Goal: Task Accomplishment & Management: Use online tool/utility

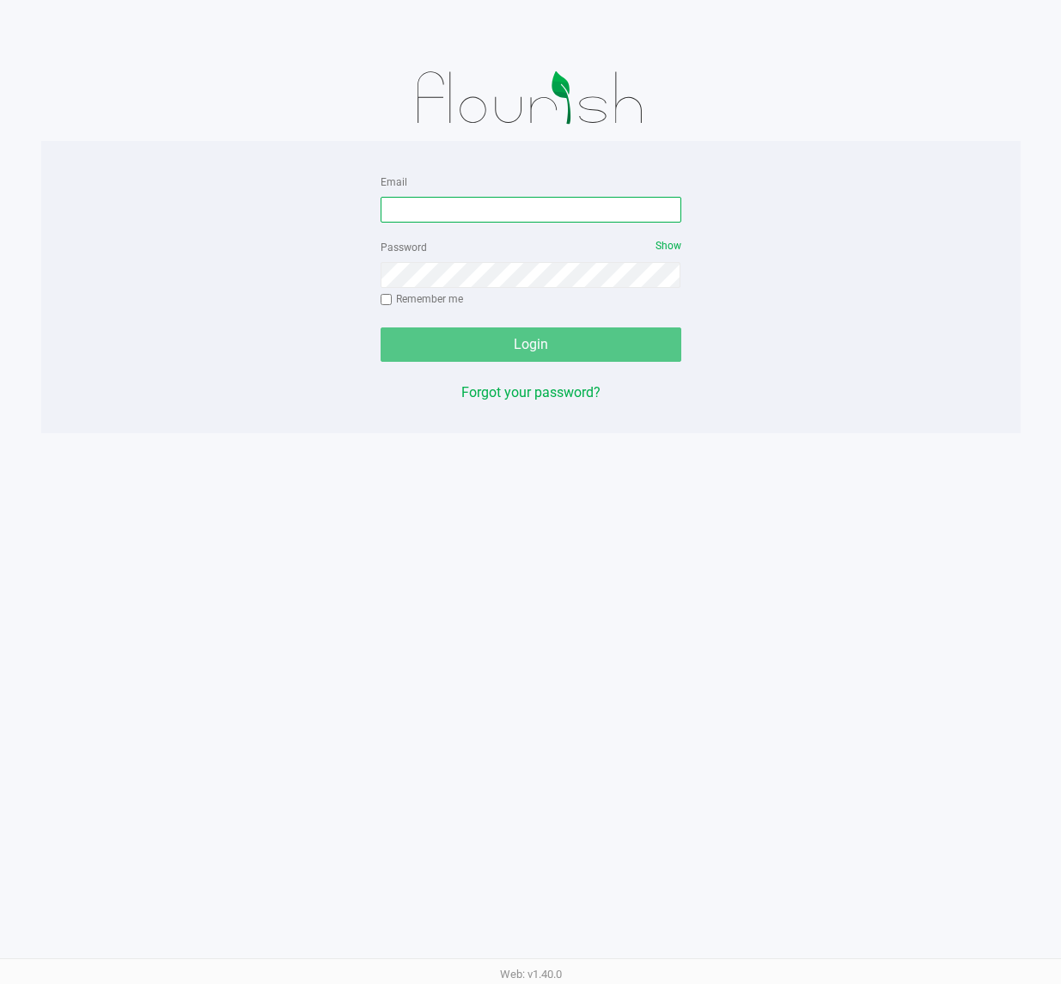
click at [427, 223] on form "Email Password Show Remember me Login" at bounding box center [531, 266] width 301 height 191
type input "[EMAIL_ADDRESS][DOMAIN_NAME]"
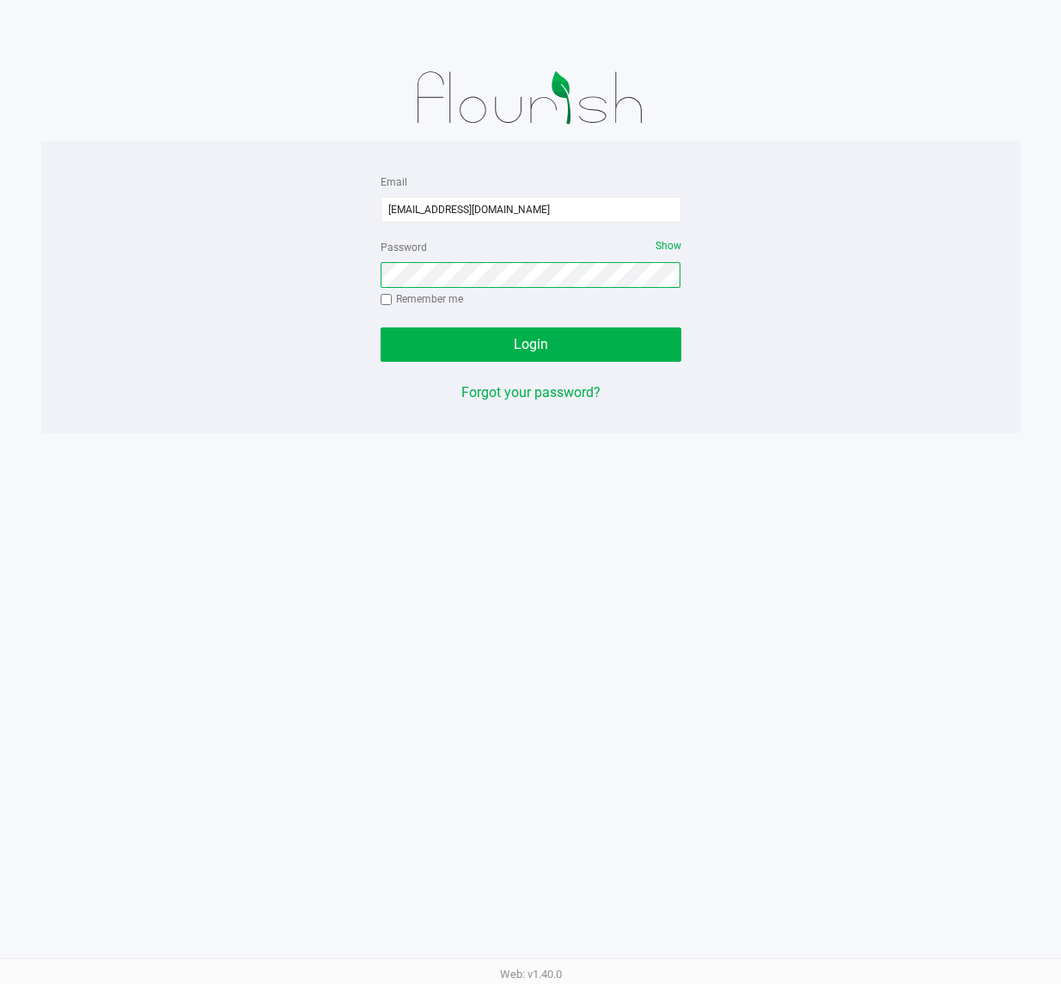
click at [381, 327] on button "Login" at bounding box center [531, 344] width 301 height 34
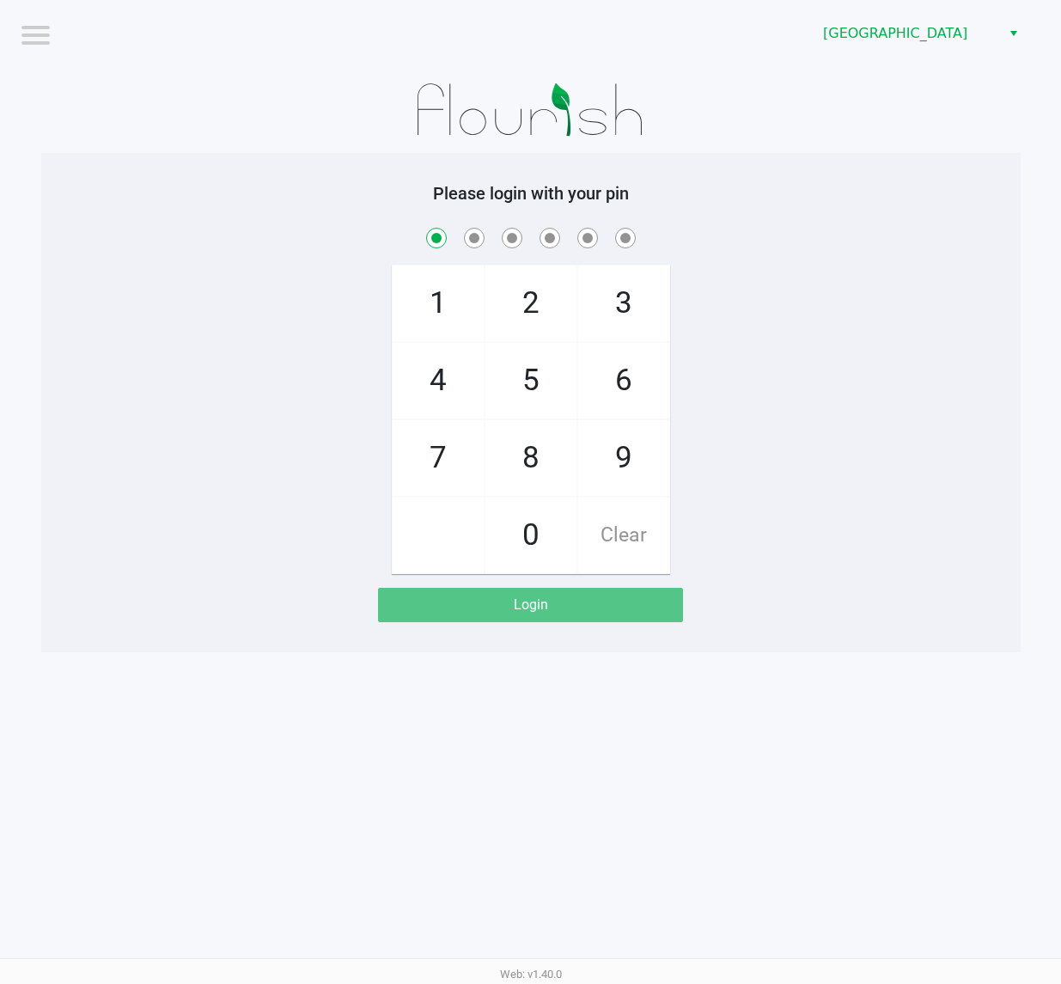
checkbox input "true"
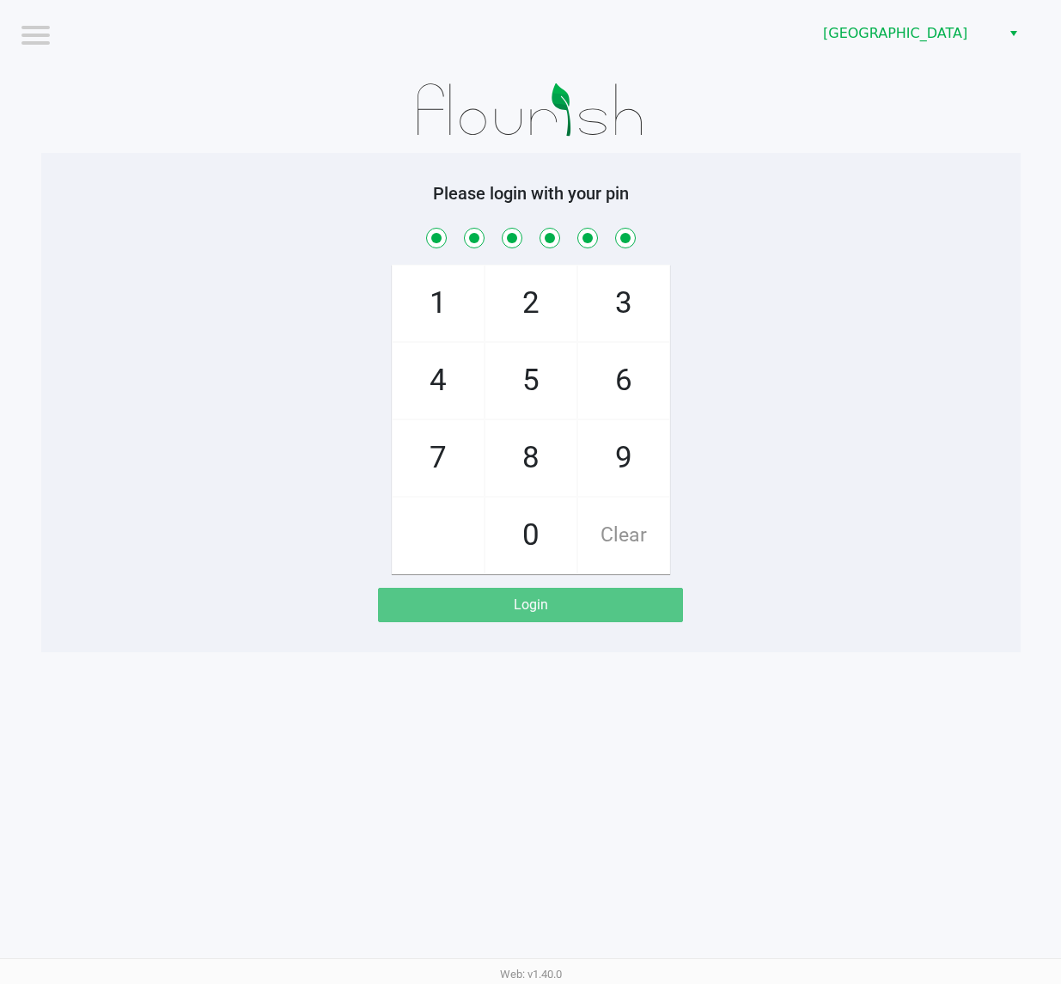
checkbox input "true"
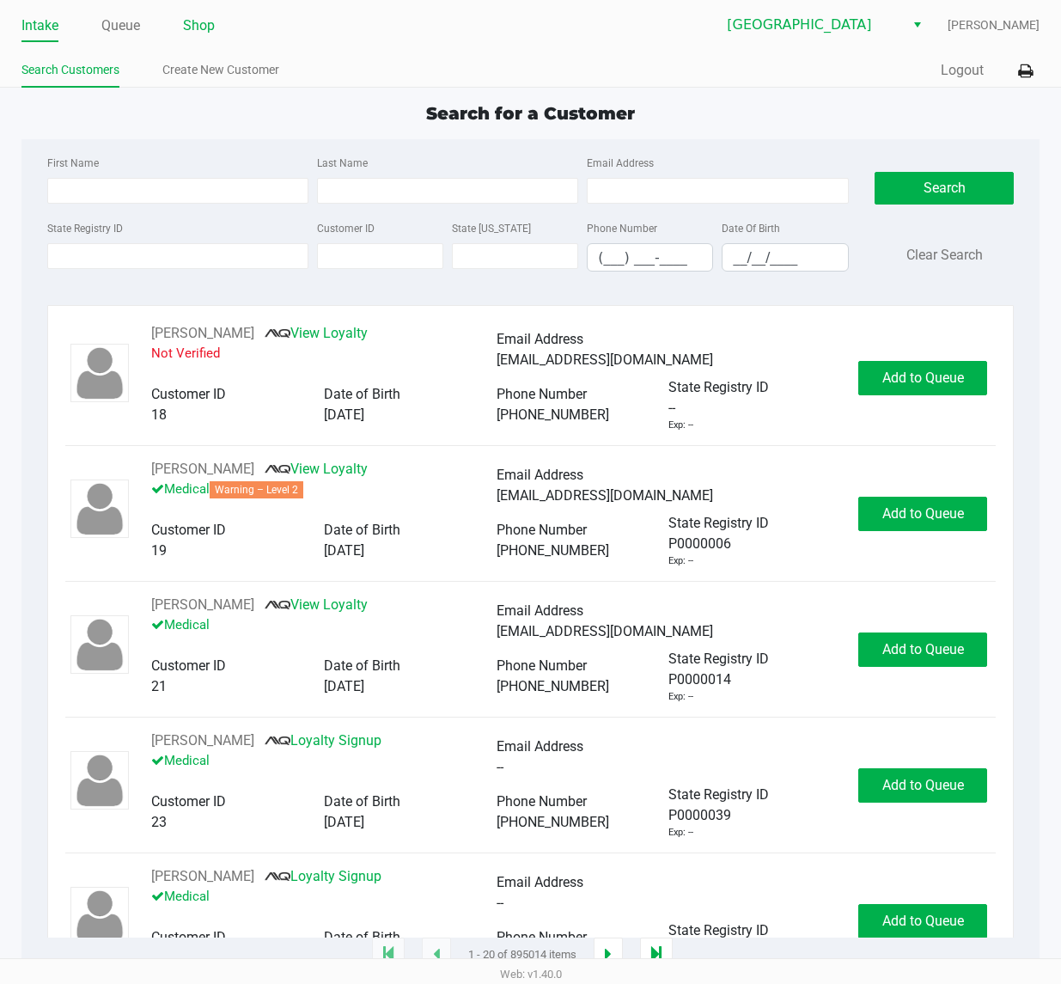
click at [200, 22] on link "Shop" at bounding box center [199, 26] width 32 height 24
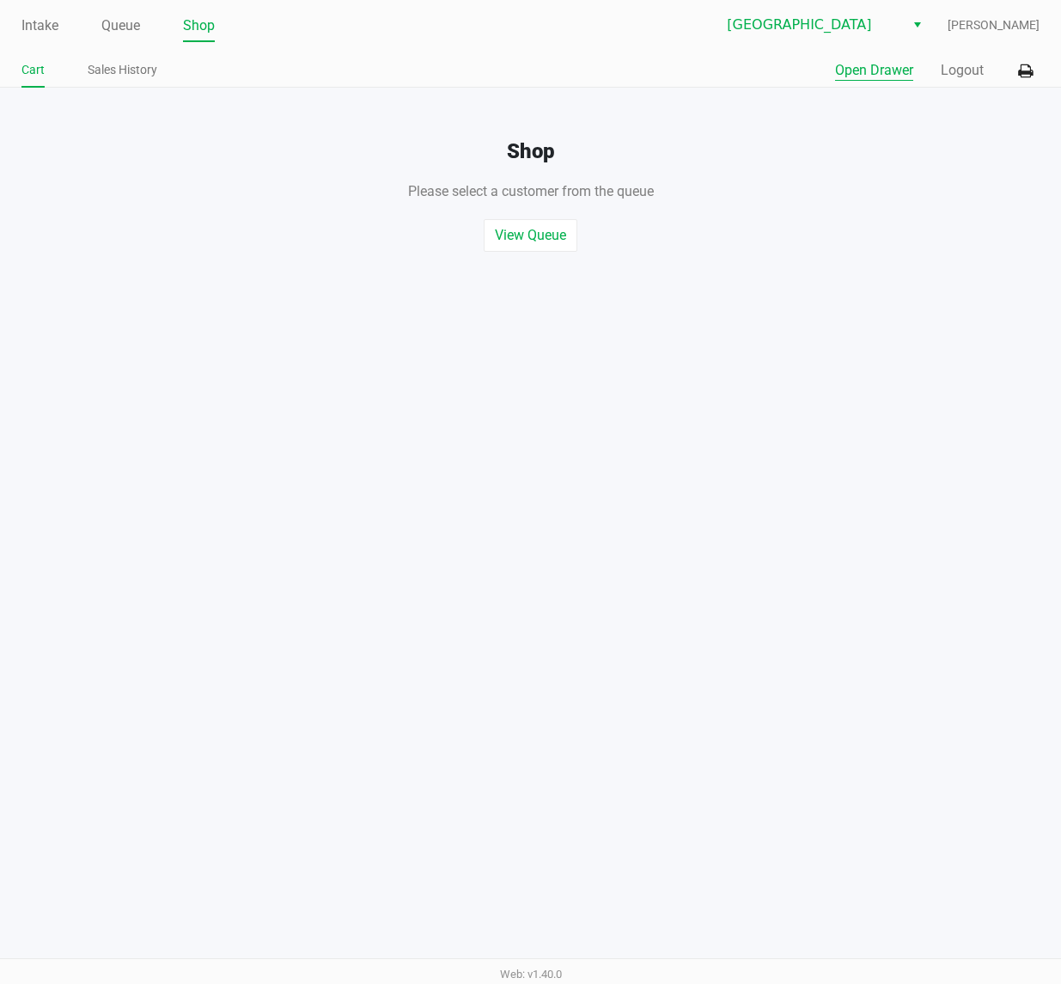
click at [863, 74] on button "Open Drawer" at bounding box center [874, 70] width 78 height 21
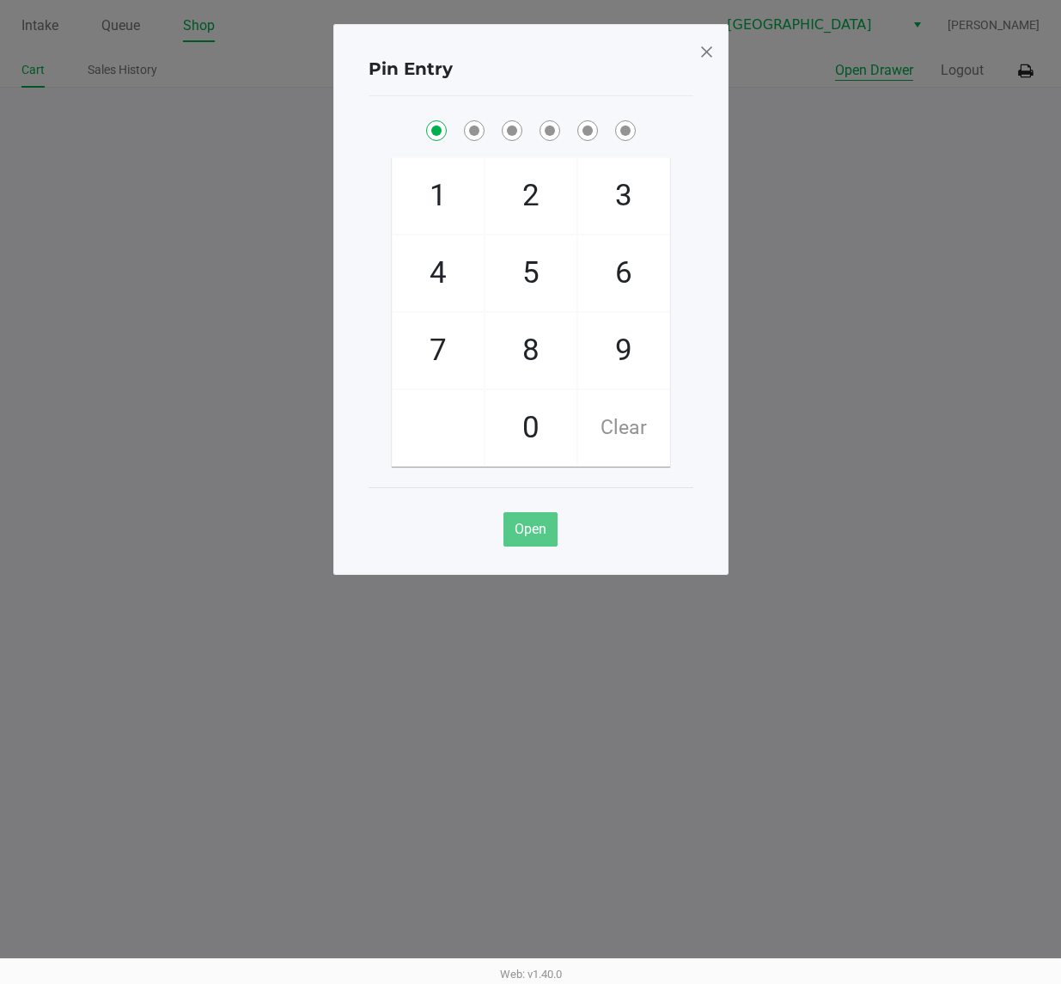
checkbox input "true"
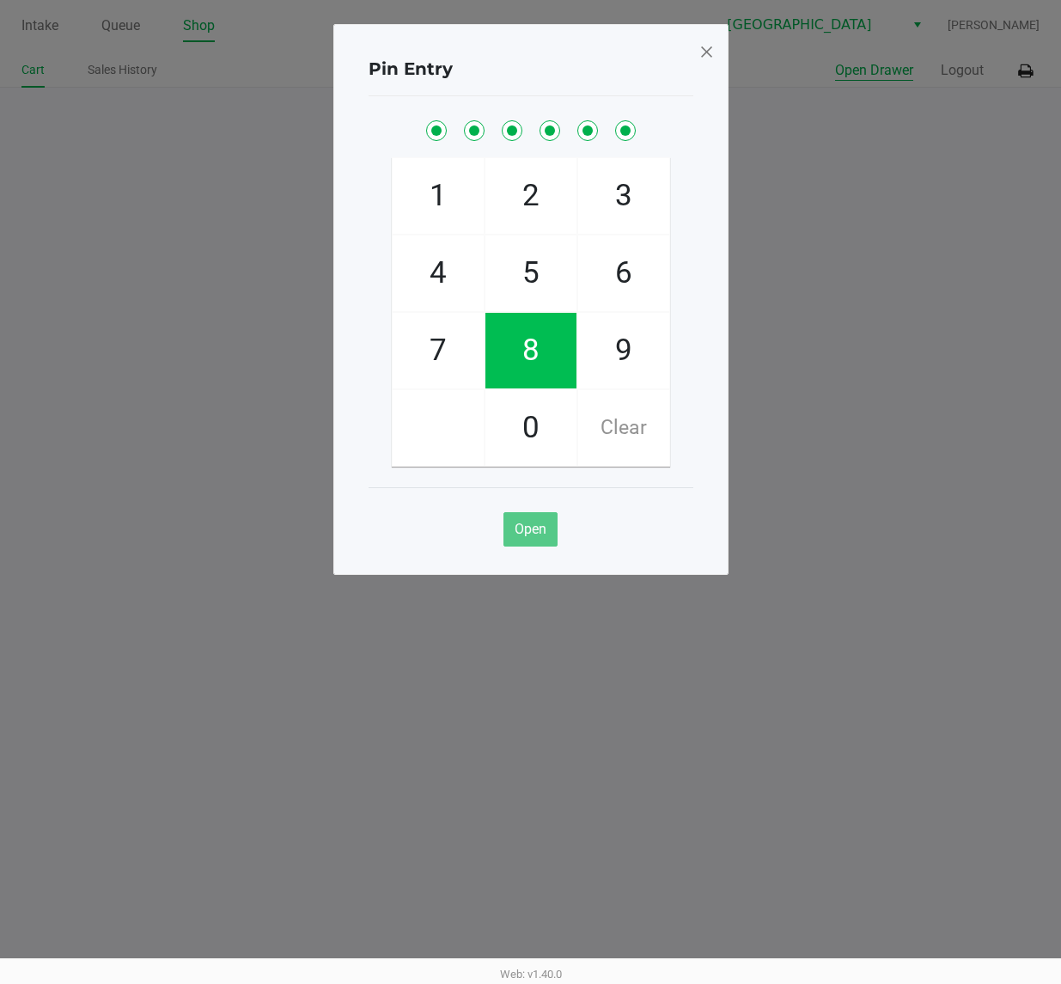
checkbox input "true"
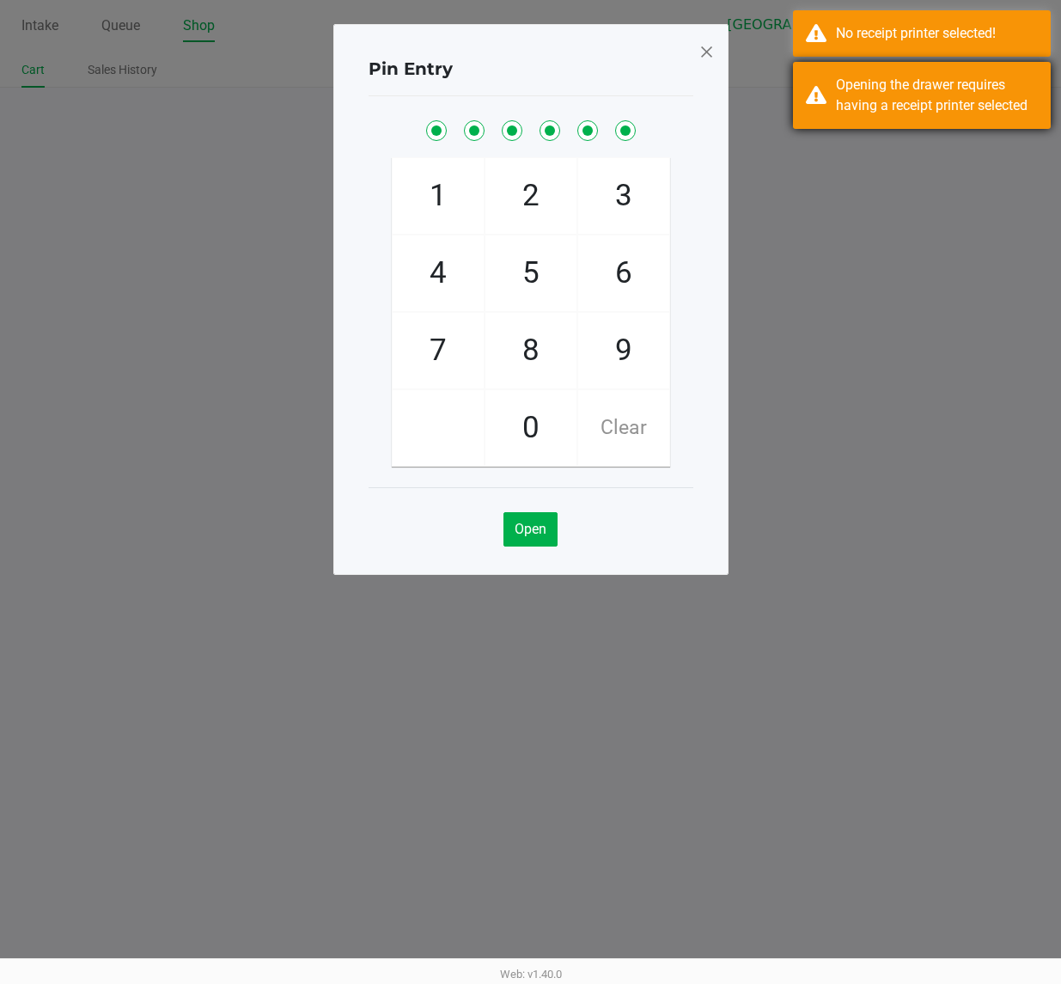
drag, startPoint x: 783, startPoint y: 64, endPoint x: 827, endPoint y: 82, distance: 47.9
click at [774, 79] on ngb-modal-window "Pin Entry 1 4 7 2 5 8 0 3 6 9 Clear Open" at bounding box center [530, 492] width 1061 height 984
drag, startPoint x: 853, startPoint y: 58, endPoint x: 894, endPoint y: 36, distance: 46.9
click at [857, 57] on ngb-modal-window "Pin Entry 1 4 7 2 5 8 0 3 6 9 Clear Open" at bounding box center [530, 492] width 1061 height 984
click at [894, 36] on div "No receipt printer selected!" at bounding box center [937, 33] width 202 height 21
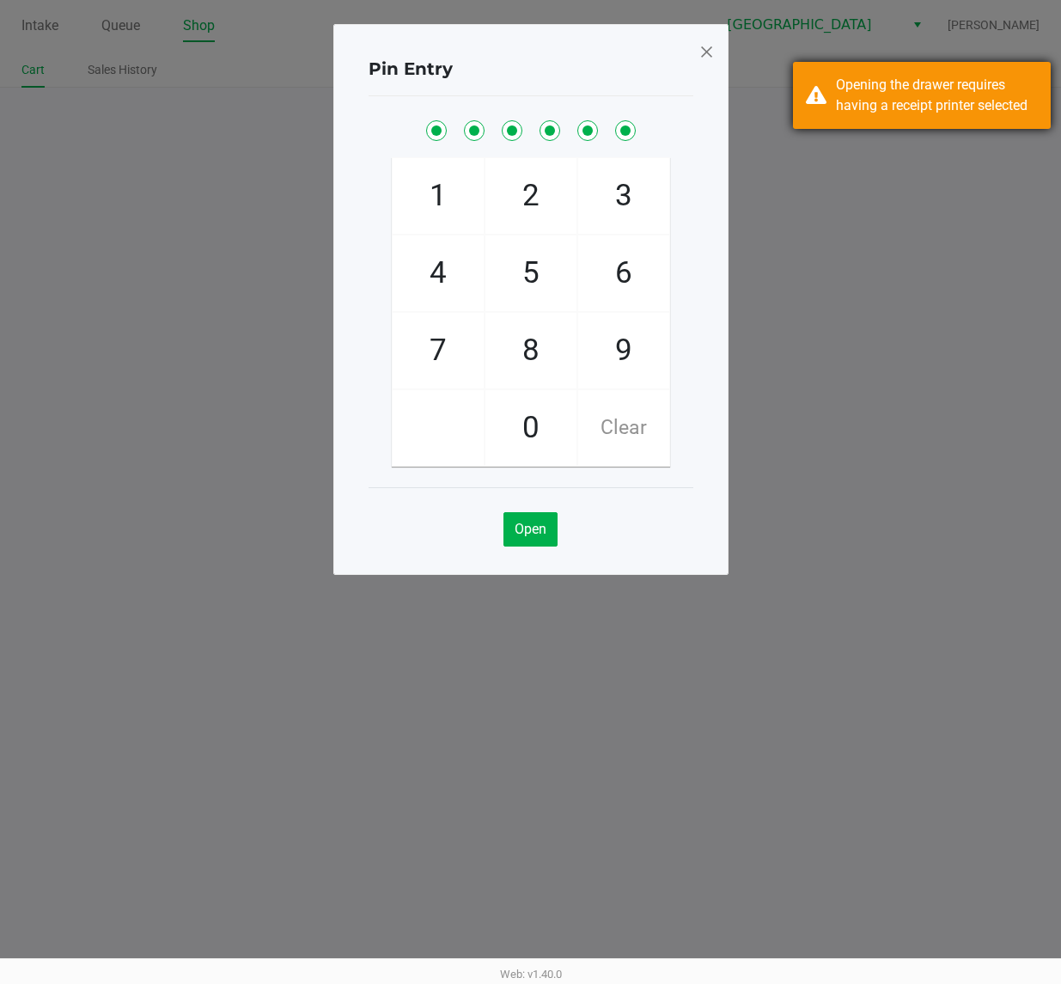
click at [924, 92] on div "Opening the drawer requires having a receipt printer selected" at bounding box center [937, 95] width 202 height 41
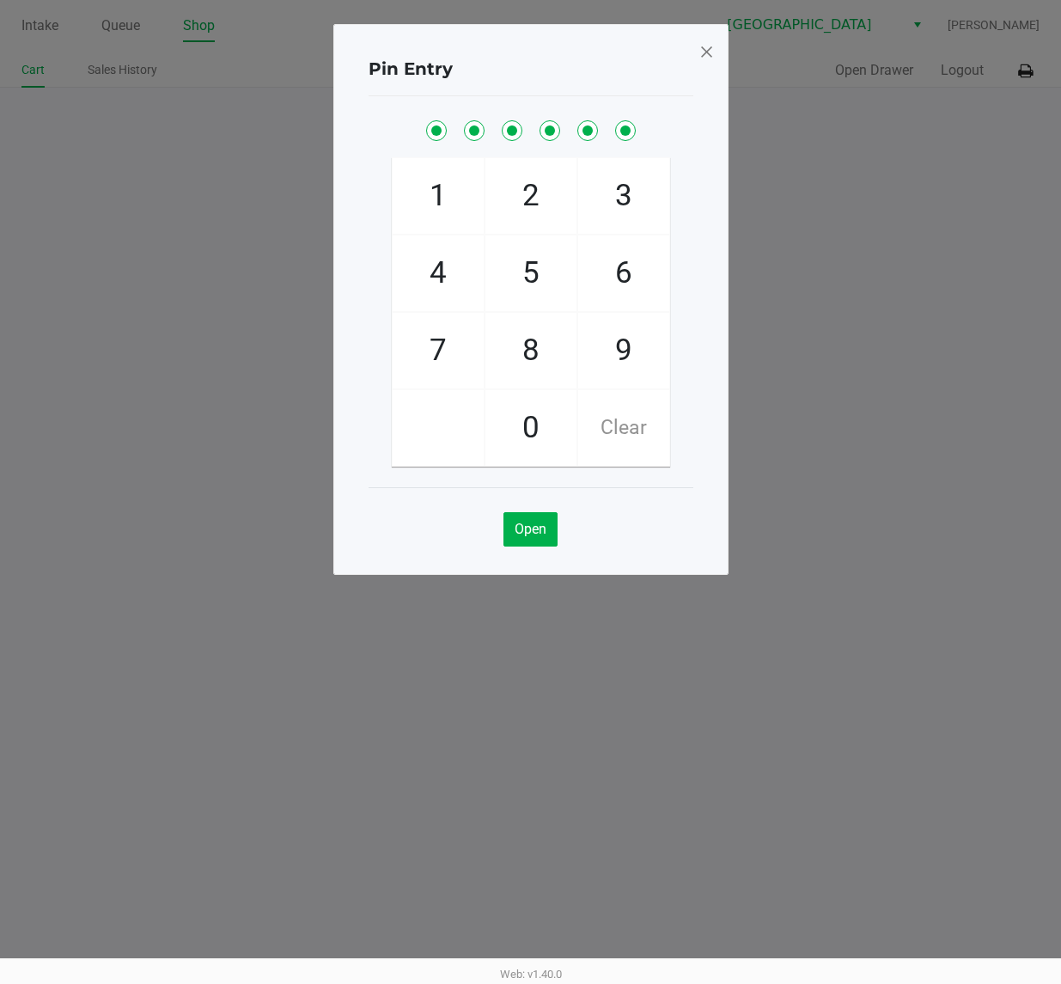
click at [1020, 82] on ngb-modal-window "Pin Entry 1 4 7 2 5 8 0 3 6 9 Clear Open" at bounding box center [530, 492] width 1061 height 984
click at [694, 48] on div "Pin Entry 1 4 7 2 5 8 0 3 6 9 Clear Open" at bounding box center [530, 299] width 395 height 551
click at [705, 48] on span at bounding box center [705, 51] width 15 height 27
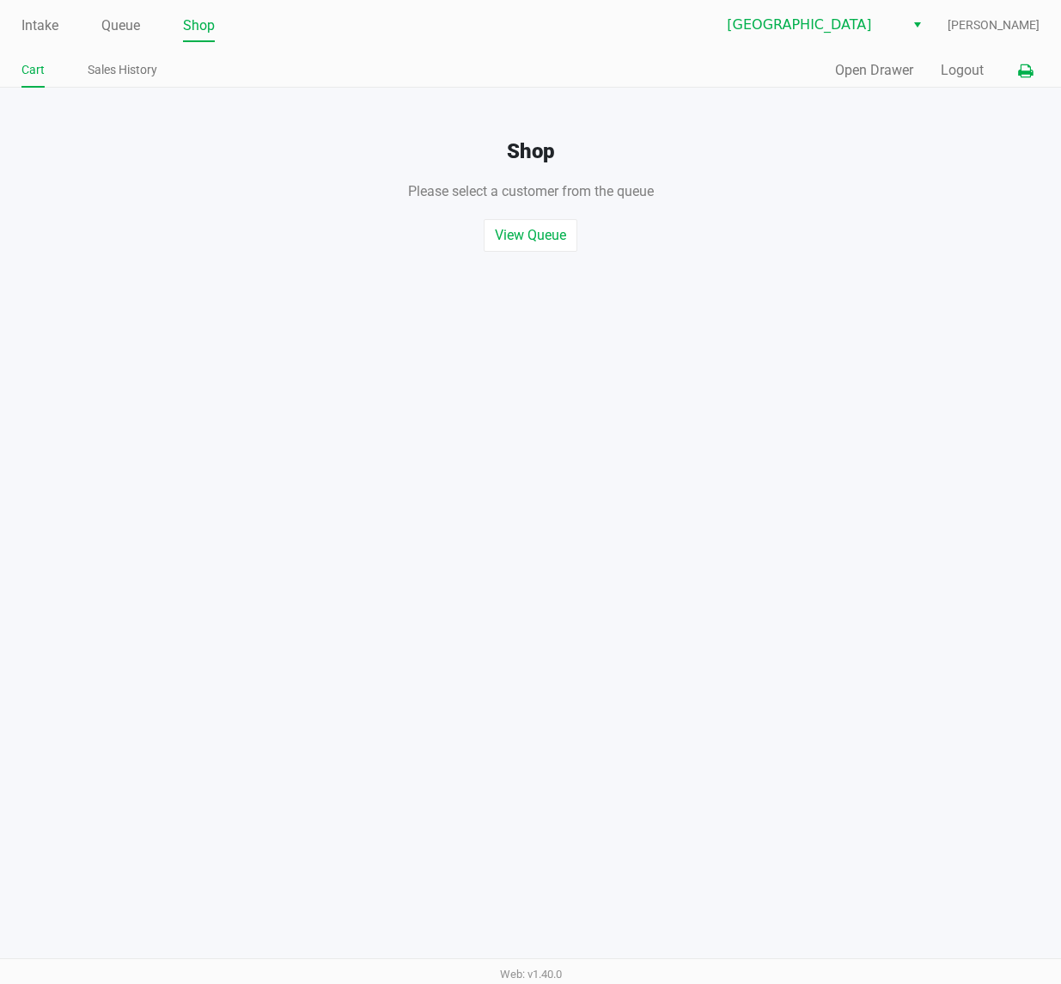
click at [1014, 76] on button at bounding box center [1025, 71] width 28 height 32
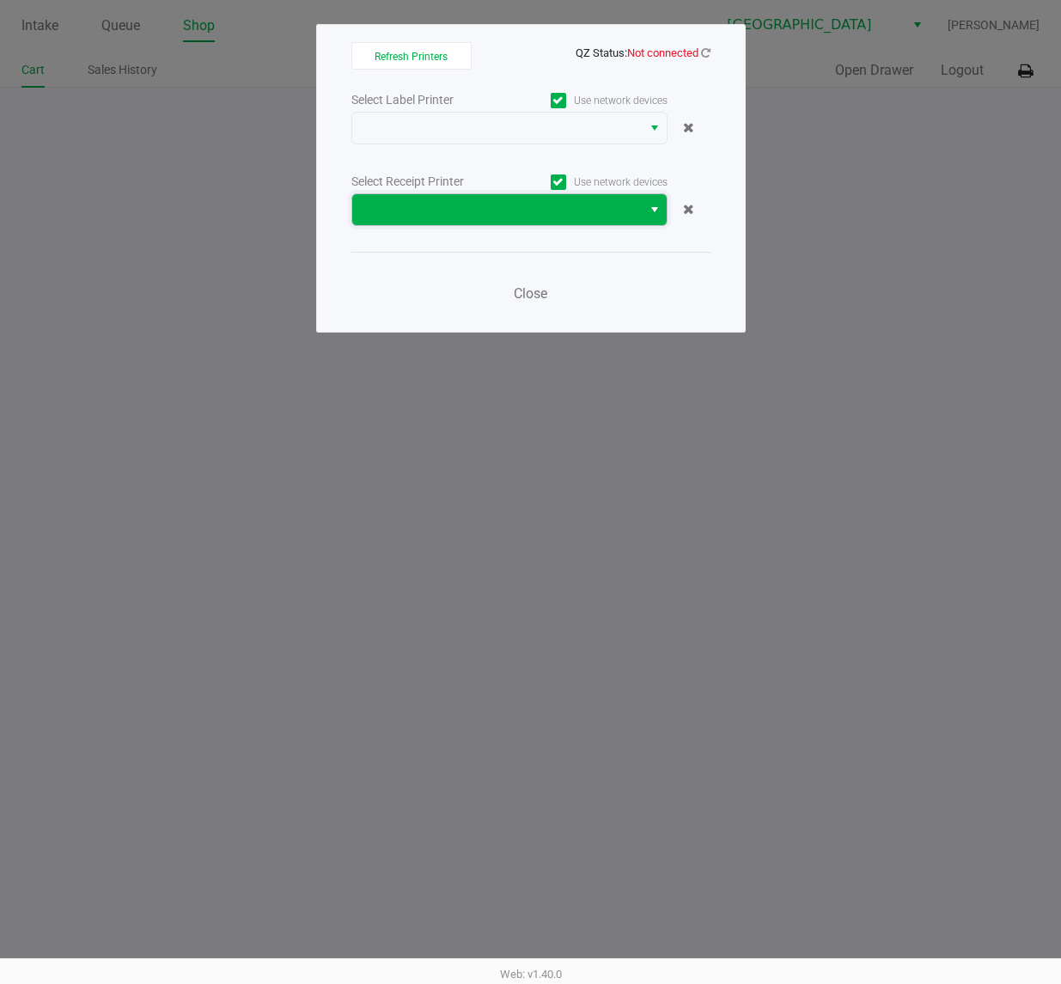
click at [518, 212] on span at bounding box center [497, 209] width 269 height 21
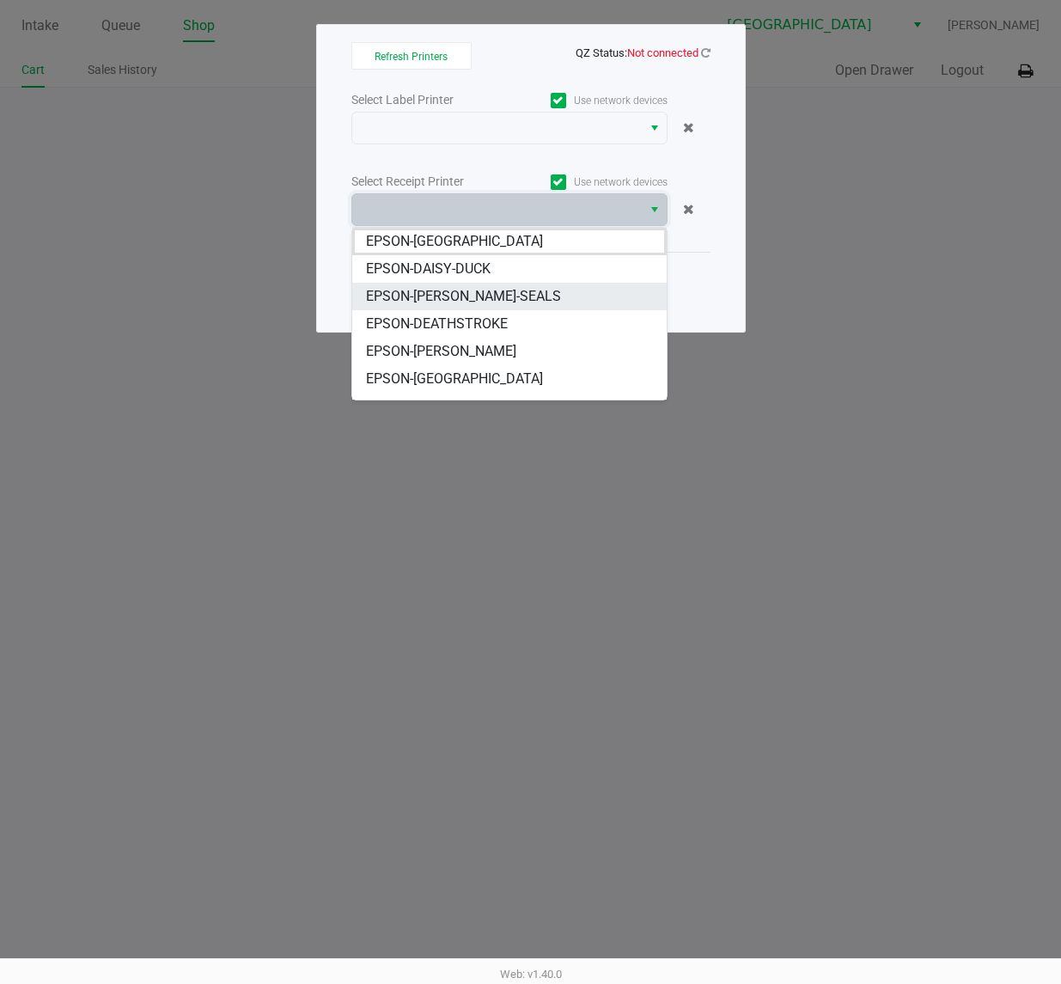
click at [495, 292] on li "EPSON-DAN-SEALS" at bounding box center [509, 296] width 314 height 27
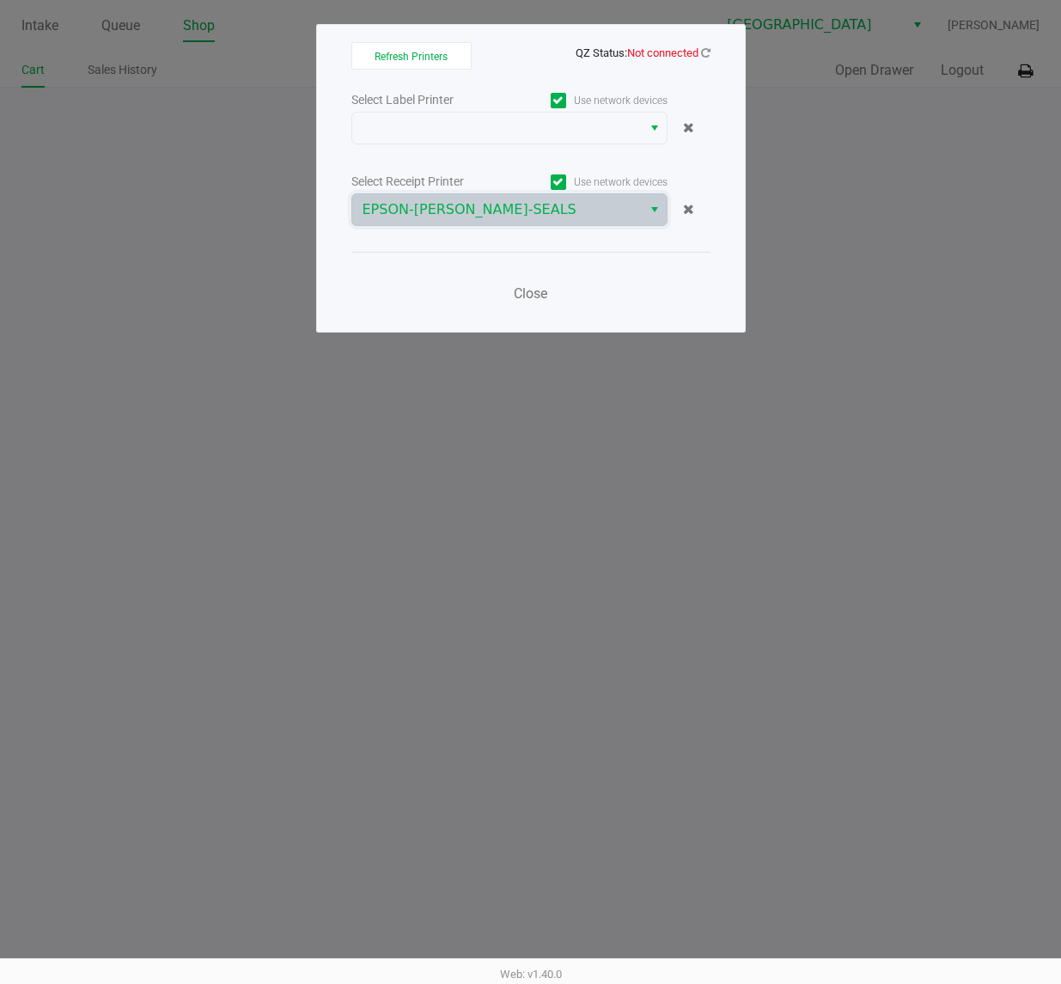
click at [557, 289] on div "Close" at bounding box center [530, 283] width 359 height 63
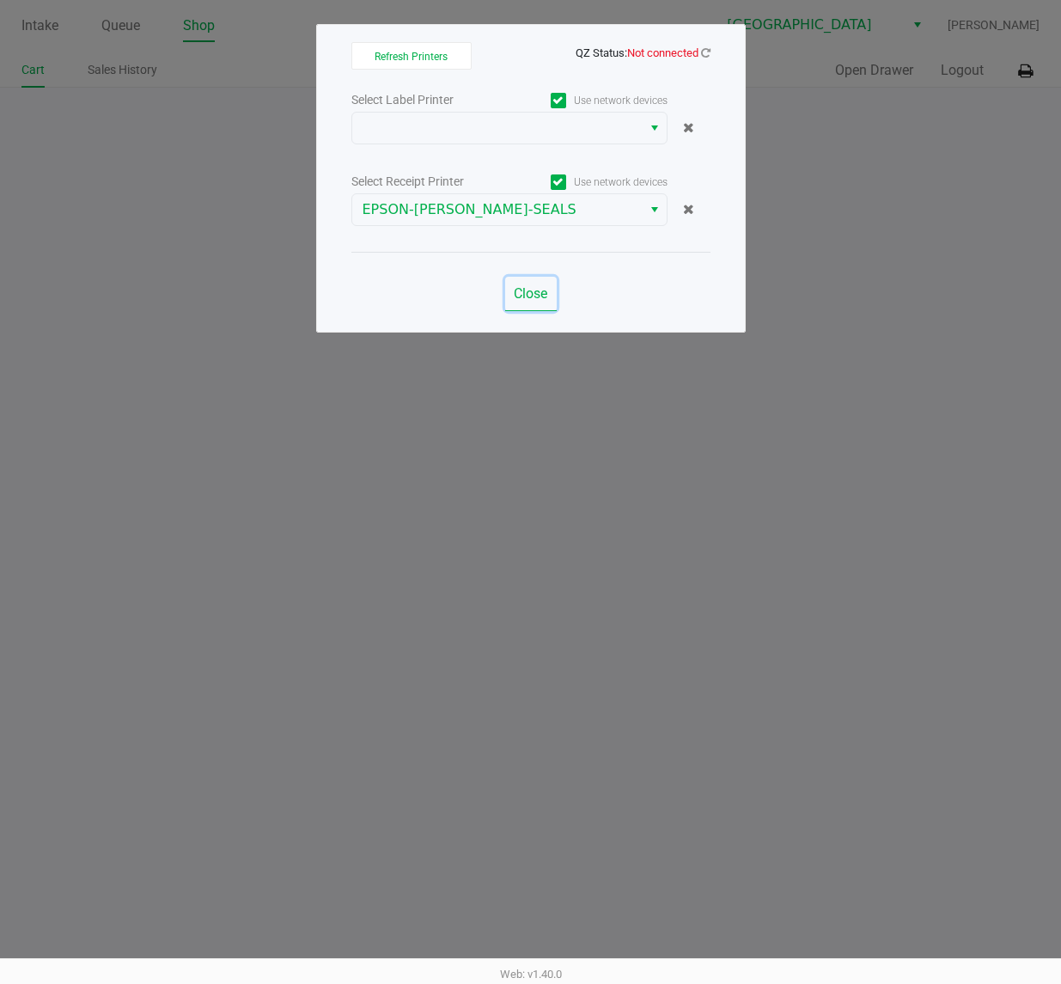
click at [548, 301] on button "Close" at bounding box center [531, 294] width 52 height 34
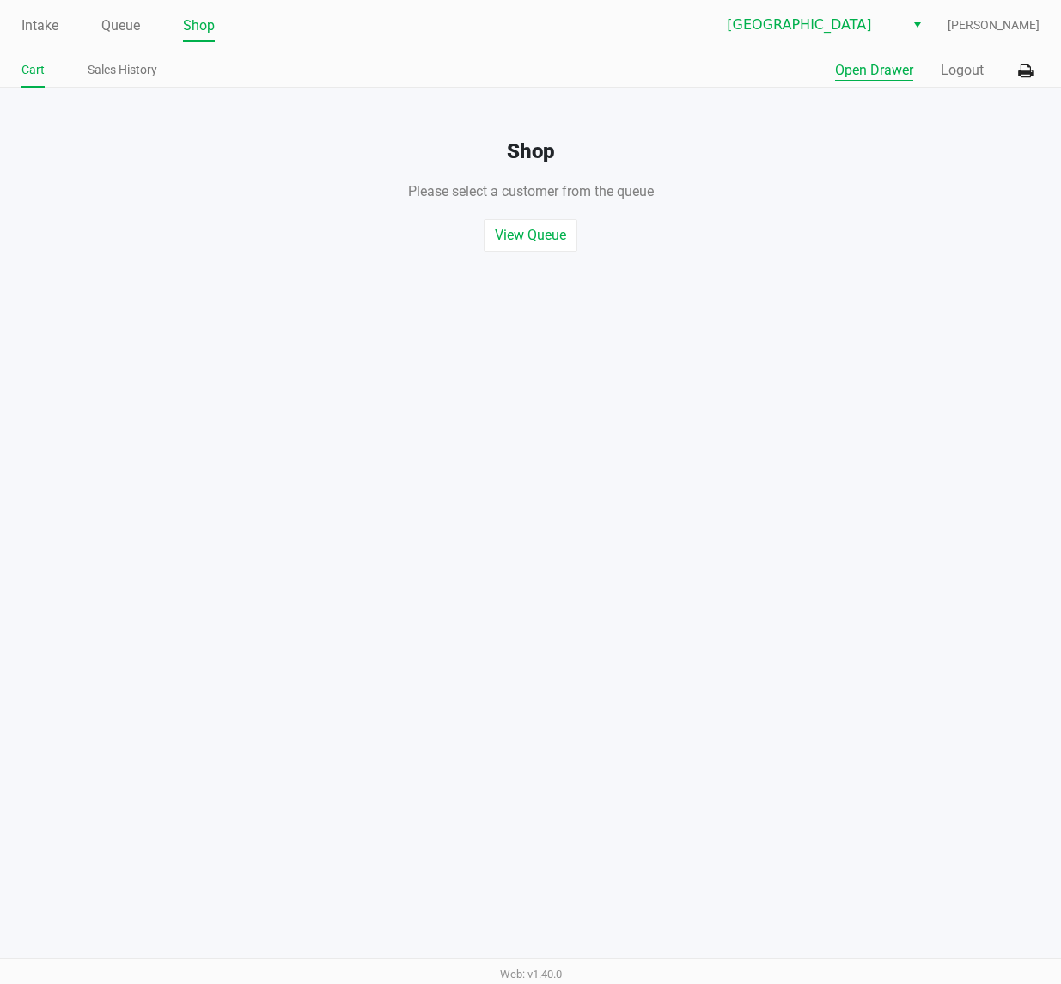
click at [870, 78] on button "Open Drawer" at bounding box center [874, 70] width 78 height 21
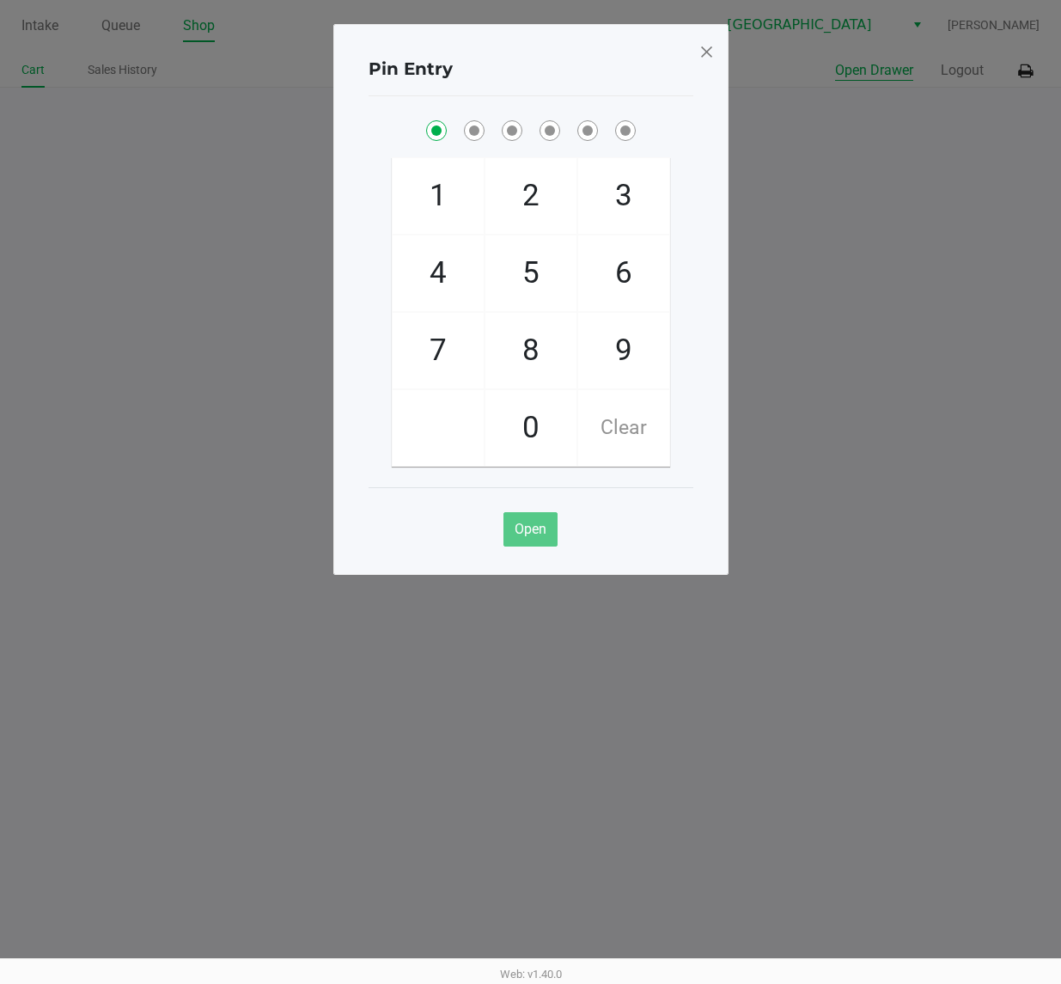
checkbox input "true"
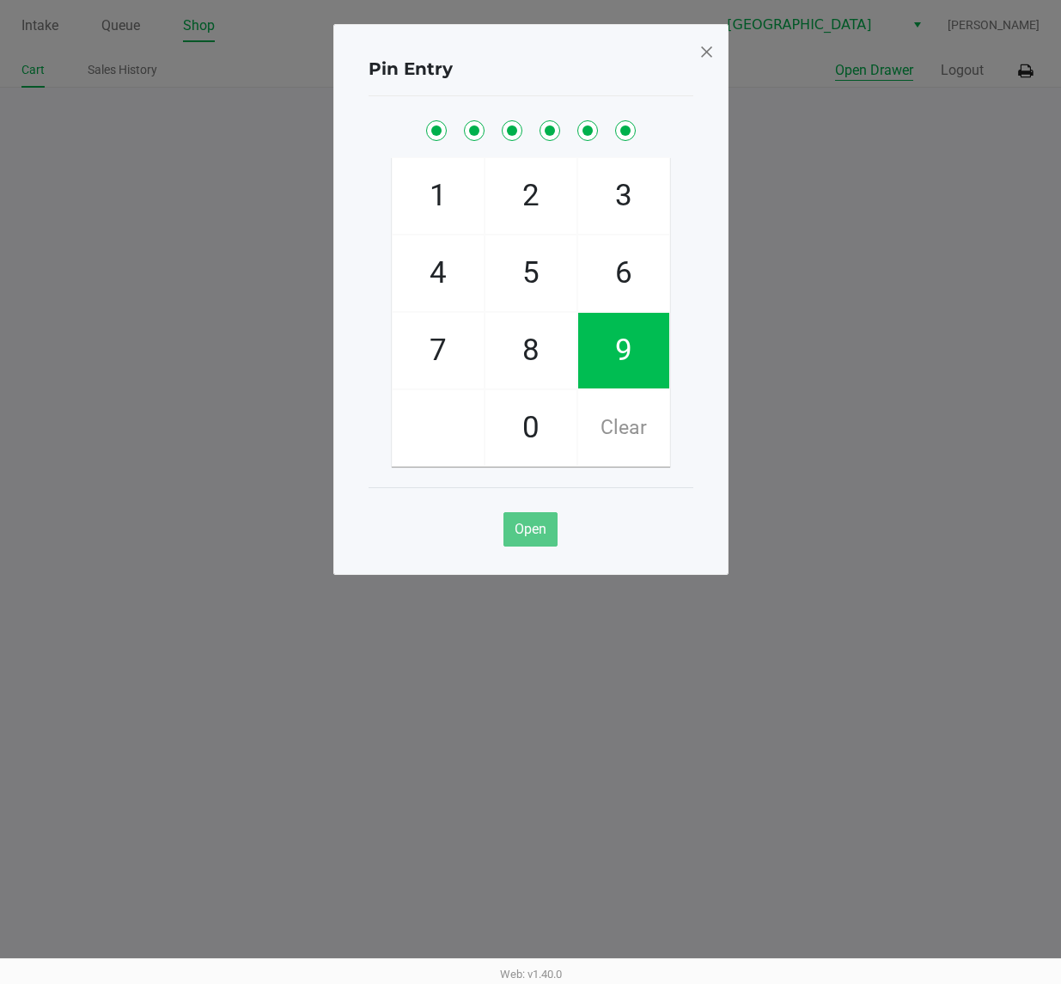
checkbox input "true"
